Goal: Information Seeking & Learning: Understand process/instructions

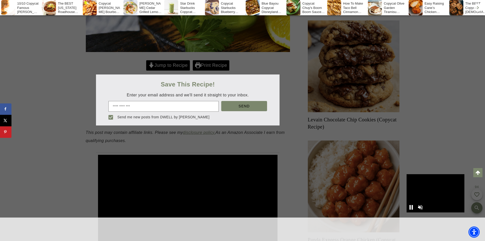
click at [168, 78] on div at bounding box center [242, 120] width 485 height 241
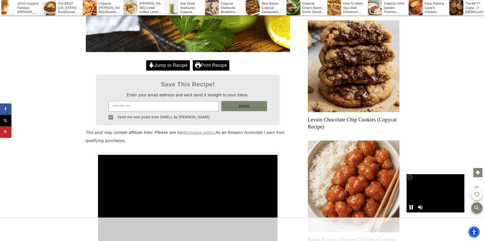
click at [168, 71] on link "Jump to Recipe" at bounding box center [168, 65] width 44 height 10
